Goal: Transaction & Acquisition: Purchase product/service

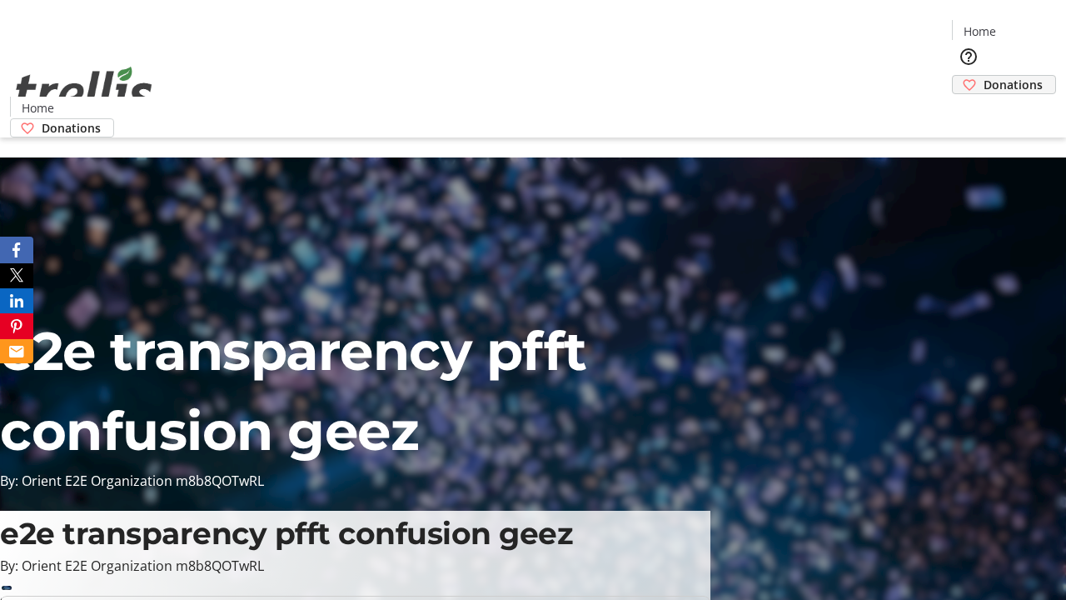
click at [983, 76] on span "Donations" at bounding box center [1012, 84] width 59 height 17
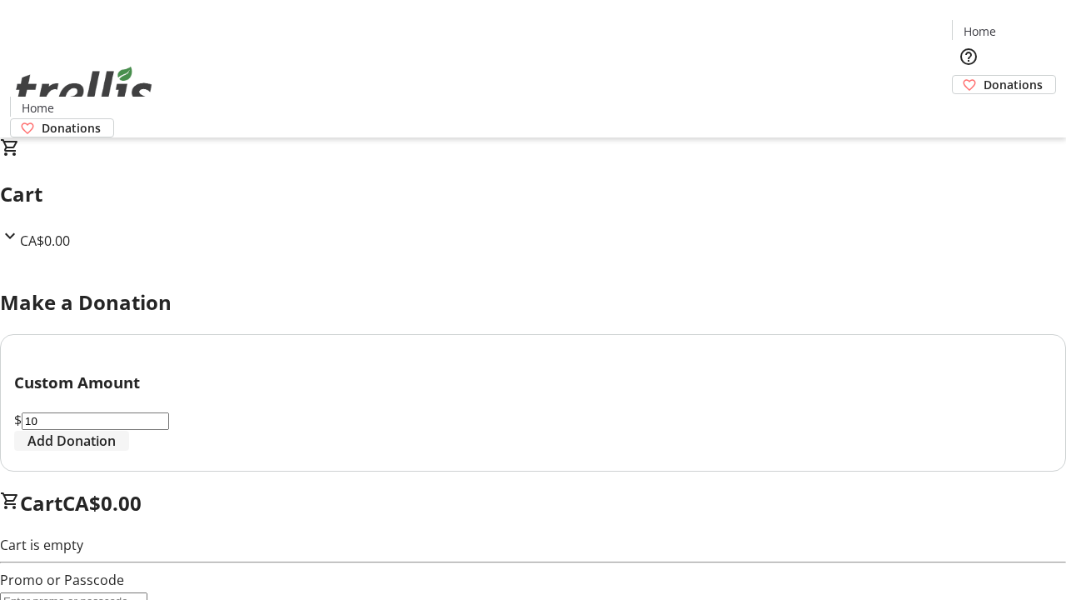
click at [116, 451] on span "Add Donation" at bounding box center [71, 441] width 88 height 20
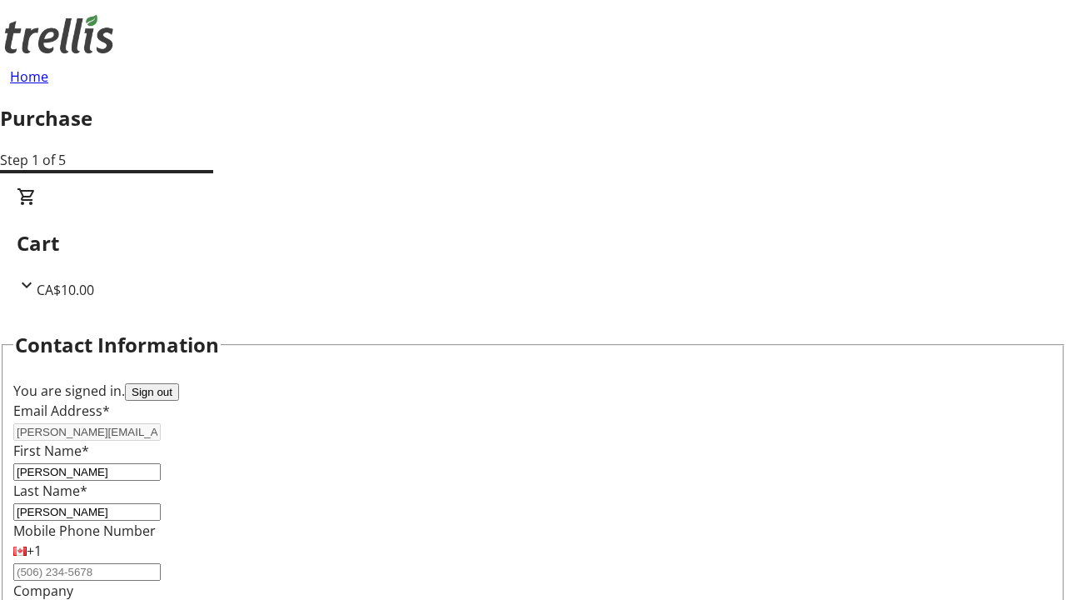
select select "CA"
type input "[STREET_ADDRESS][PERSON_NAME]"
type input "Kelowna"
select select "BC"
type input "Kelowna"
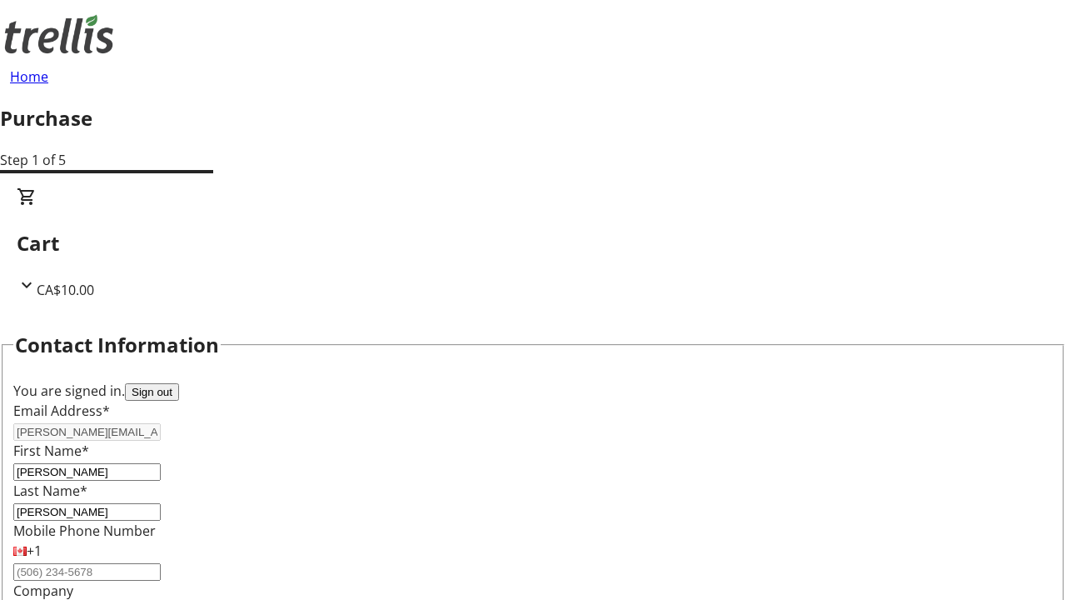
type input "V1Y 0C2"
